Goal: Task Accomplishment & Management: Manage account settings

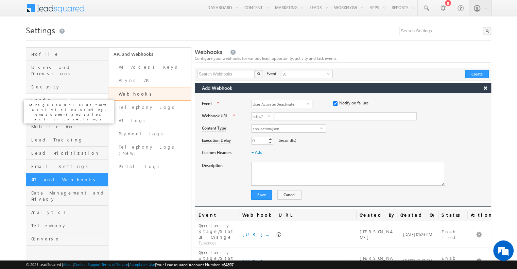
click at [60, 97] on span "Leads" at bounding box center [68, 100] width 75 height 6
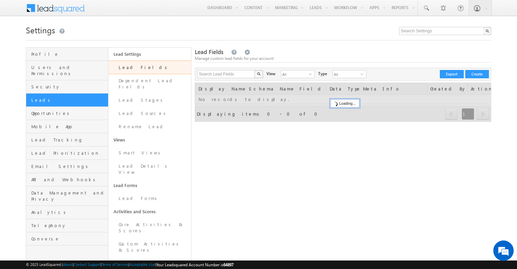
click at [137, 71] on link "Lead Fields" at bounding box center [150, 68] width 82 height 14
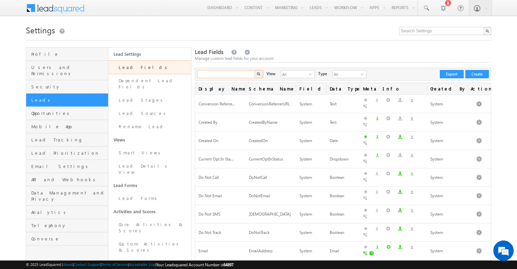
click at [232, 71] on input "text" at bounding box center [226, 74] width 58 height 8
type input "talking"
click at [254, 70] on button "button" at bounding box center [258, 74] width 9 height 8
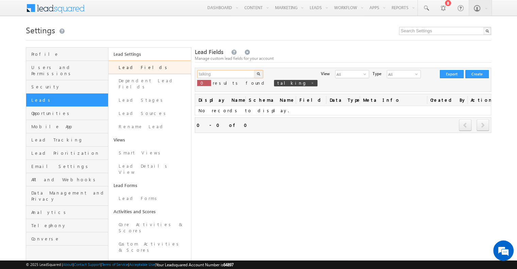
click at [230, 75] on input "talking" at bounding box center [226, 74] width 58 height 8
type input "t"
click at [254, 70] on button "button" at bounding box center [258, 74] width 9 height 8
type input "Search Lead Fields"
click at [274, 84] on span "talking" at bounding box center [296, 83] width 44 height 6
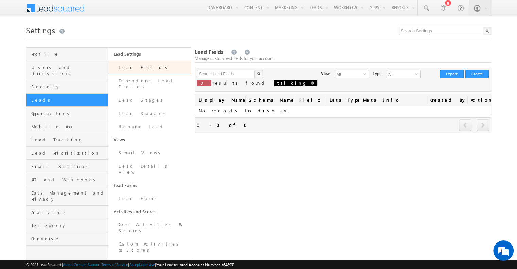
click at [311, 84] on span at bounding box center [312, 82] width 3 height 3
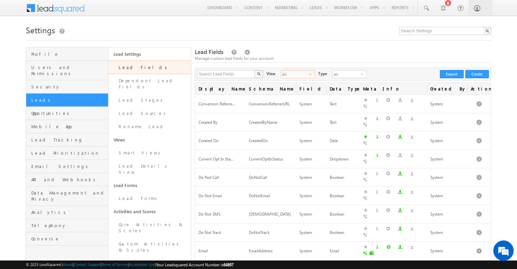
click at [295, 76] on span "All" at bounding box center [295, 73] width 28 height 7
click at [298, 93] on li "Custom Fields" at bounding box center [293, 96] width 33 height 7
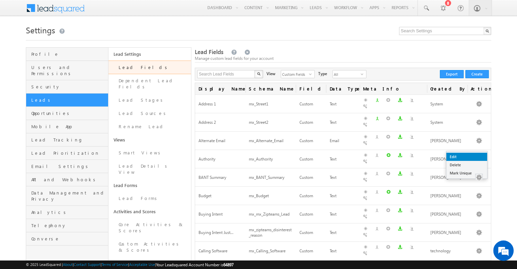
click at [476, 159] on link "Edit" at bounding box center [467, 157] width 41 height 8
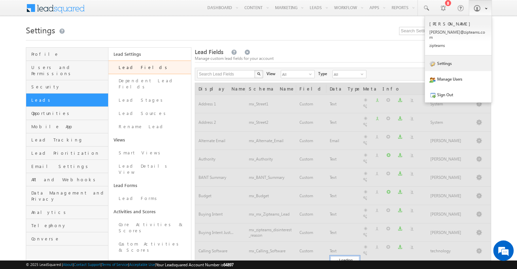
click at [464, 57] on link "Settings" at bounding box center [458, 63] width 67 height 16
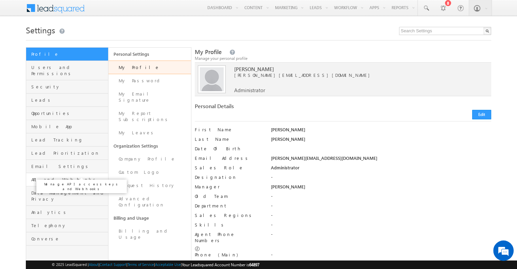
click at [59, 177] on span "API and Webhooks" at bounding box center [68, 180] width 75 height 6
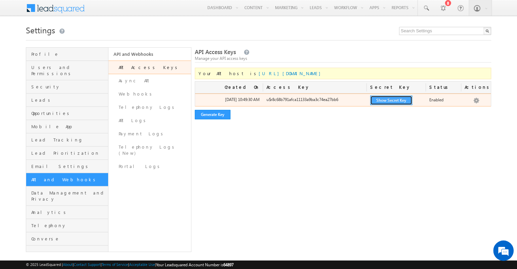
click at [380, 102] on button "Show Secret Key" at bounding box center [391, 101] width 42 height 10
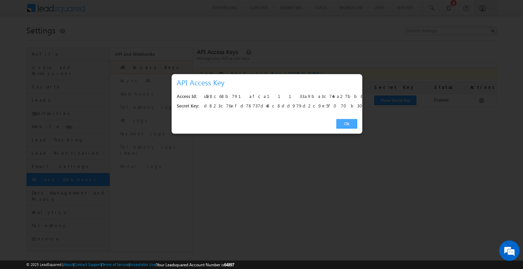
click at [350, 127] on link "Ok" at bounding box center [346, 124] width 21 height 10
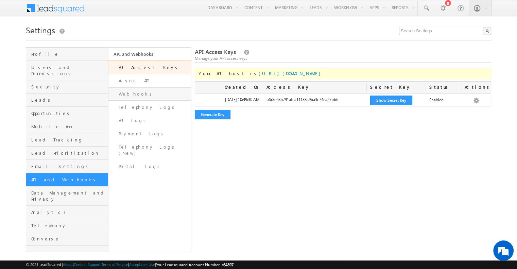
click at [135, 96] on link "Webhooks" at bounding box center [150, 93] width 82 height 13
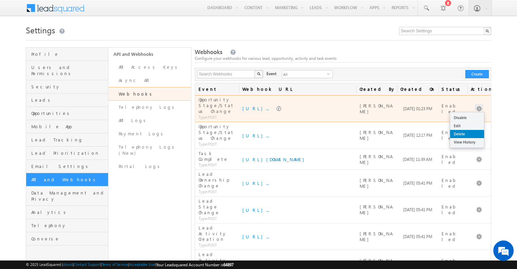
click at [465, 134] on link "Delete" at bounding box center [467, 134] width 34 height 8
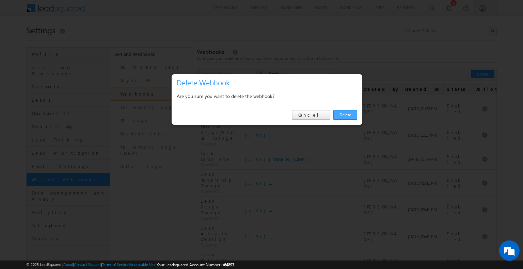
click at [348, 113] on link "Delete" at bounding box center [345, 115] width 24 height 10
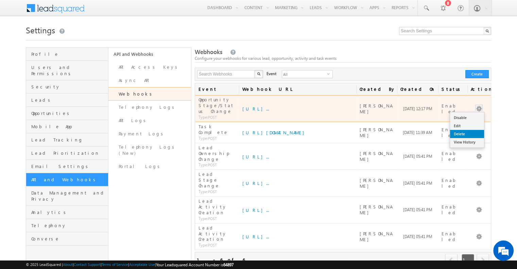
click at [470, 131] on link "Delete" at bounding box center [467, 134] width 34 height 8
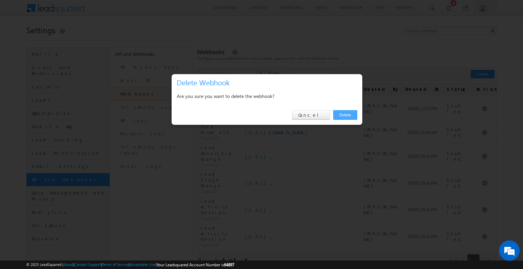
click at [345, 116] on link "Delete" at bounding box center [345, 115] width 24 height 10
